Goal: Navigation & Orientation: Find specific page/section

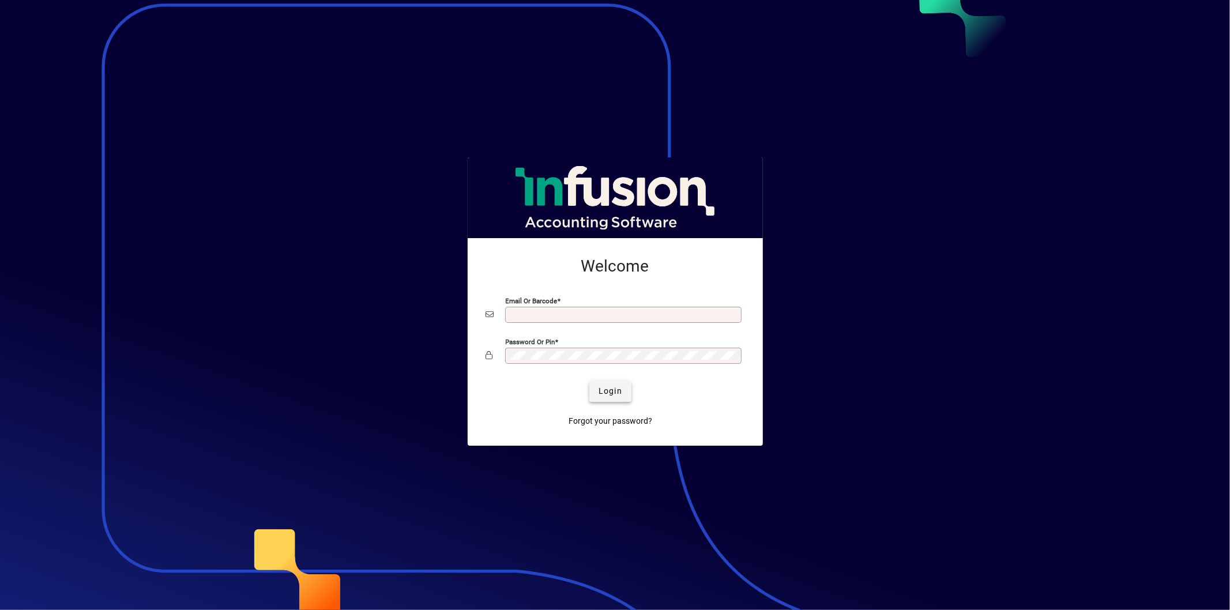
type input "**********"
click at [608, 393] on span "Login" at bounding box center [611, 391] width 24 height 12
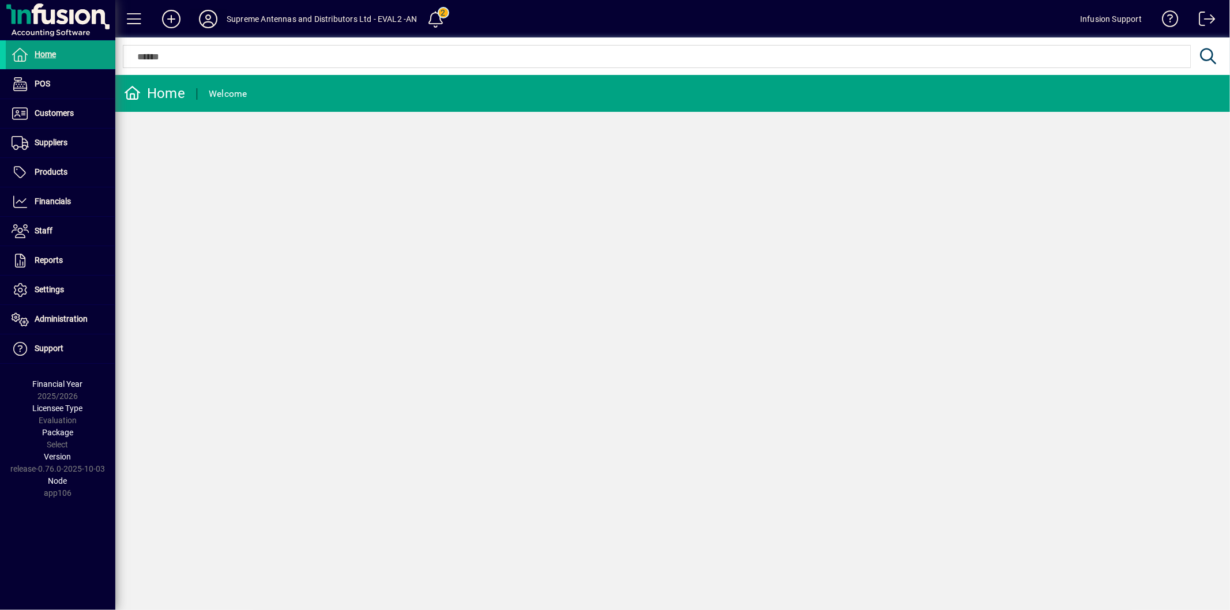
click at [200, 21] on icon at bounding box center [208, 19] width 23 height 18
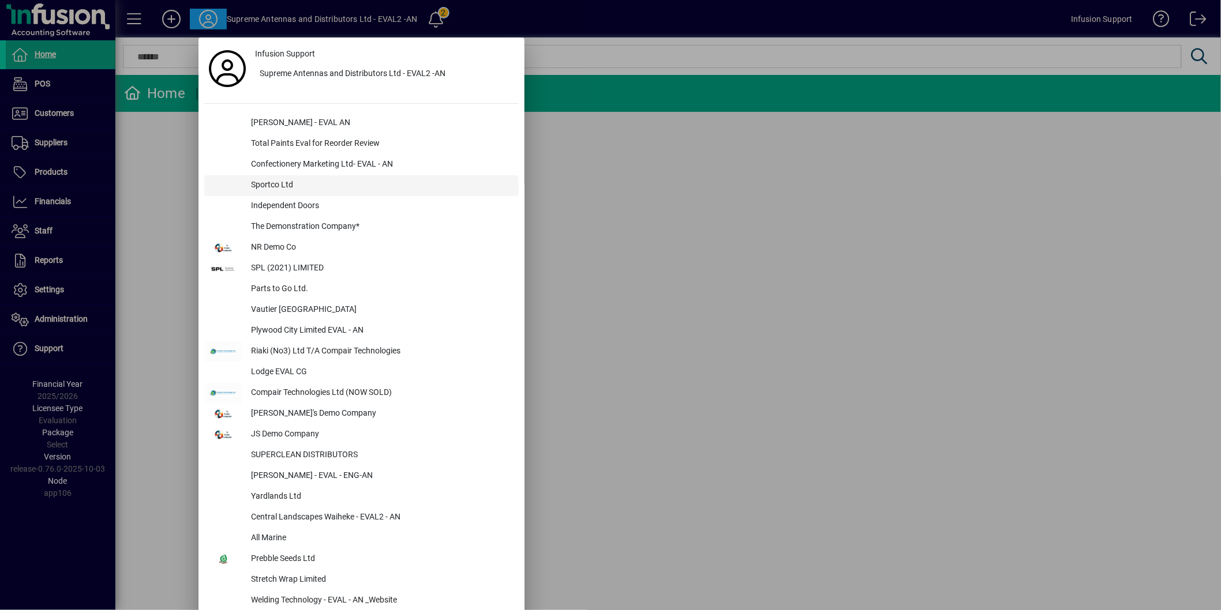
click at [287, 182] on div "Sportco Ltd" at bounding box center [380, 185] width 277 height 21
